Goal: Transaction & Acquisition: Purchase product/service

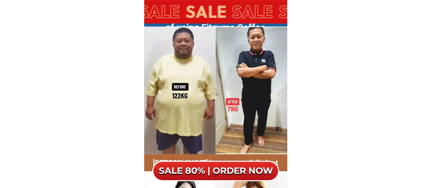
scroll to position [1228, 0]
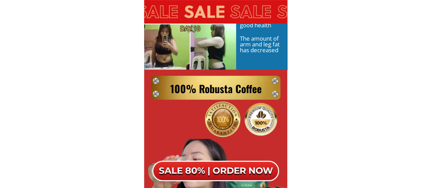
click at [213, 166] on h6 "SALE 80% | ORDER NOW" at bounding box center [215, 171] width 127 height 12
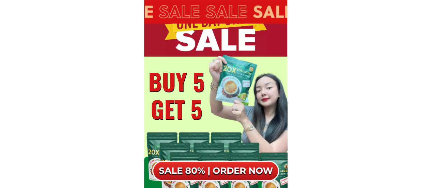
scroll to position [3664, 0]
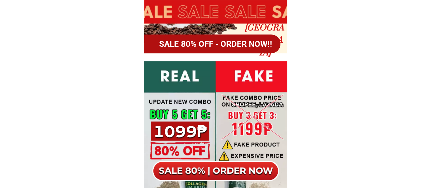
scroll to position [341, 0]
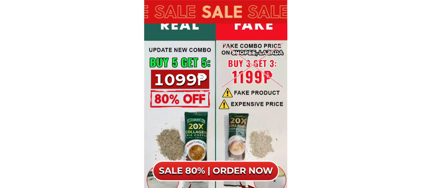
click at [217, 167] on h6 "SALE 80% | ORDER NOW" at bounding box center [215, 171] width 127 height 12
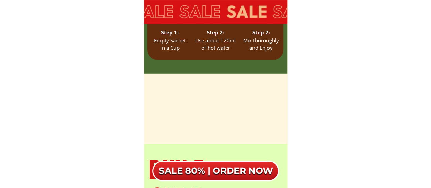
scroll to position [3564, 0]
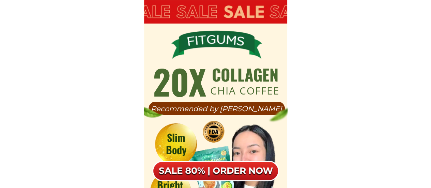
click at [213, 171] on div at bounding box center [215, 171] width 127 height 20
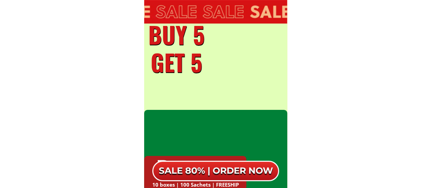
scroll to position [3700, 0]
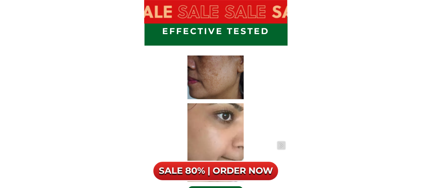
scroll to position [2114, 0]
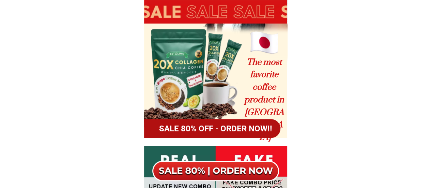
click at [216, 167] on h6 "SALE 80% | ORDER NOW" at bounding box center [215, 171] width 127 height 12
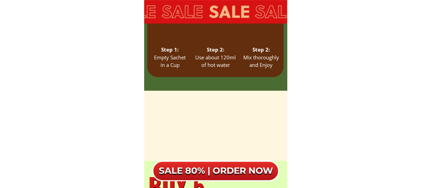
scroll to position [3598, 0]
